Goal: Task Accomplishment & Management: Manage account settings

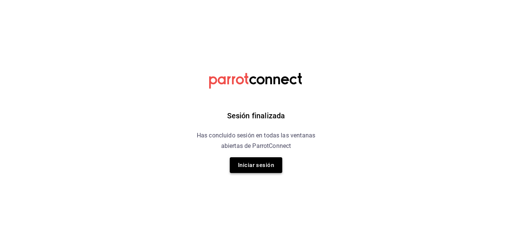
click at [234, 164] on button "Iniciar sesión" at bounding box center [256, 165] width 52 height 16
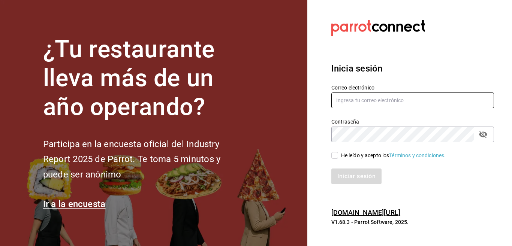
type input "Multiuser@inaricoah.com"
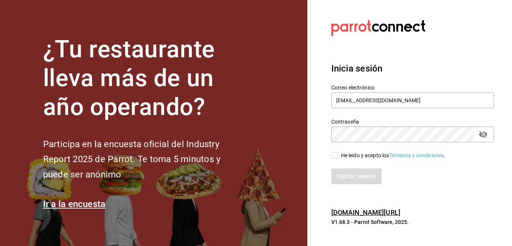
click at [332, 154] on input "He leído y acepto los Términos y condiciones." at bounding box center [334, 155] width 7 height 7
checkbox input "true"
click at [347, 173] on button "Iniciar sesión" at bounding box center [356, 177] width 51 height 16
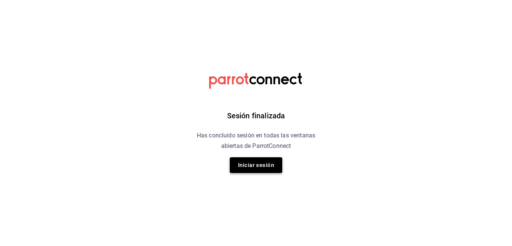
click at [263, 162] on button "Iniciar sesión" at bounding box center [256, 165] width 52 height 16
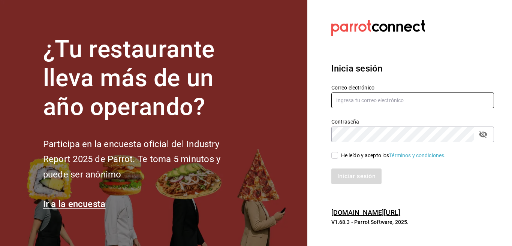
type input "Multiuser@inaricoah.com"
drag, startPoint x: 418, startPoint y: 99, endPoint x: 412, endPoint y: 101, distance: 6.3
click at [418, 99] on input "Multiuser@inaricoah.com" at bounding box center [412, 101] width 163 height 16
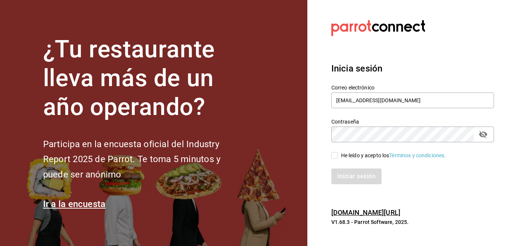
click at [319, 127] on section "Datos incorrectos. Verifica que tu Correo o Contraseña estén bien escritos. Ini…" at bounding box center [409, 123] width 205 height 246
drag, startPoint x: 334, startPoint y: 157, endPoint x: 340, endPoint y: 167, distance: 11.8
click at [334, 158] on input "He leído y acepto los Términos y condiciones." at bounding box center [334, 155] width 7 height 7
checkbox input "true"
click at [343, 175] on button "Iniciar sesión" at bounding box center [356, 177] width 51 height 16
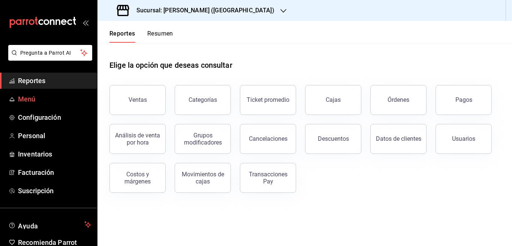
click at [30, 99] on span "Menú" at bounding box center [54, 99] width 73 height 10
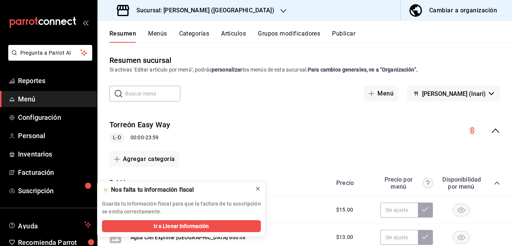
click at [257, 187] on icon at bounding box center [258, 189] width 6 height 6
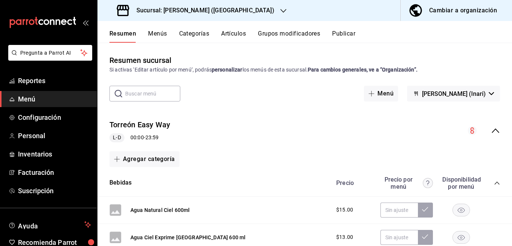
click at [231, 35] on button "Artículos" at bounding box center [233, 36] width 25 height 13
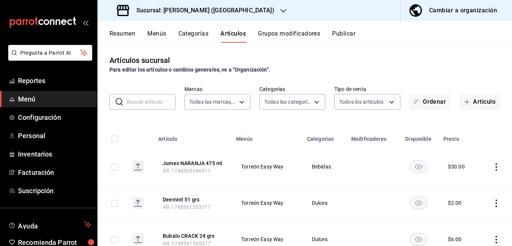
type input "9c7b9114-776f-4b73-847e-918aa1c3e9cc"
type input "832b3cce-ca37-4783-9212-fefd17bb0127,e930e85a-428b-40b2-bbde-62281a46d379,102d0…"
click at [147, 102] on input "text" at bounding box center [151, 101] width 49 height 15
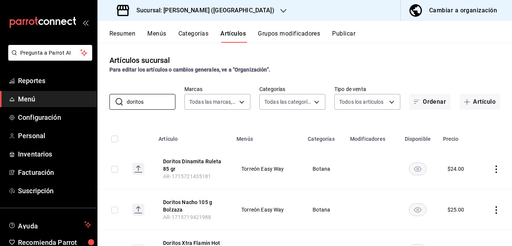
type input "doritos"
click at [284, 124] on div "Artículos sucursal Para editar los artículos o cambios generales, ve a “Organiz…" at bounding box center [304, 144] width 415 height 203
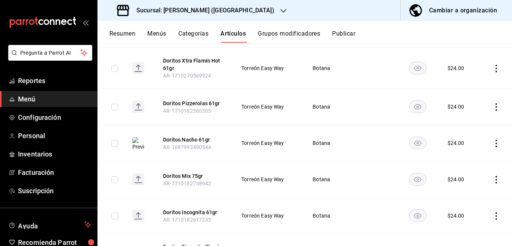
scroll to position [152, 0]
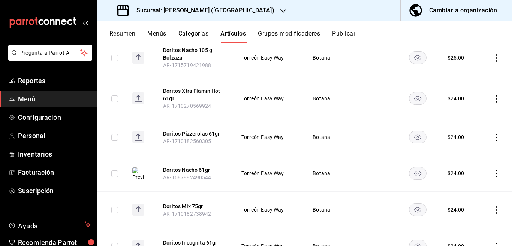
click at [493, 136] on icon "actions" at bounding box center [496, 137] width 7 height 7
click at [463, 154] on span "Editar" at bounding box center [467, 155] width 19 height 8
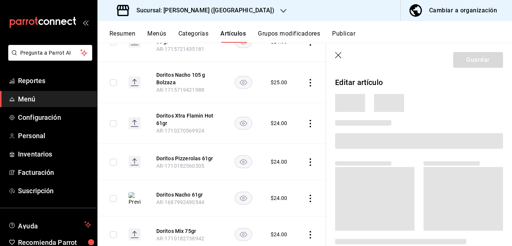
scroll to position [153, 0]
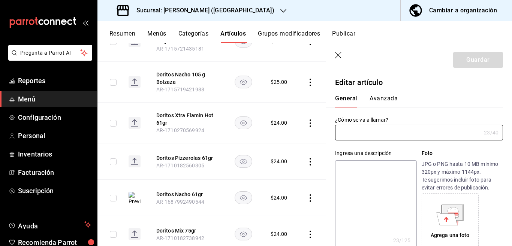
type input "Doritos Pizzerolas 61gr"
type textarea "Doritos Pizzerolas 61gr"
type textarea "x"
type input "AR-1710182560305"
type textarea "x"
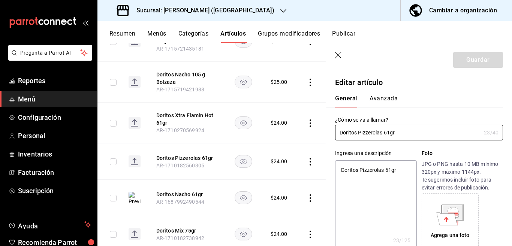
type input "$24.00"
